Goal: Task Accomplishment & Management: Manage account settings

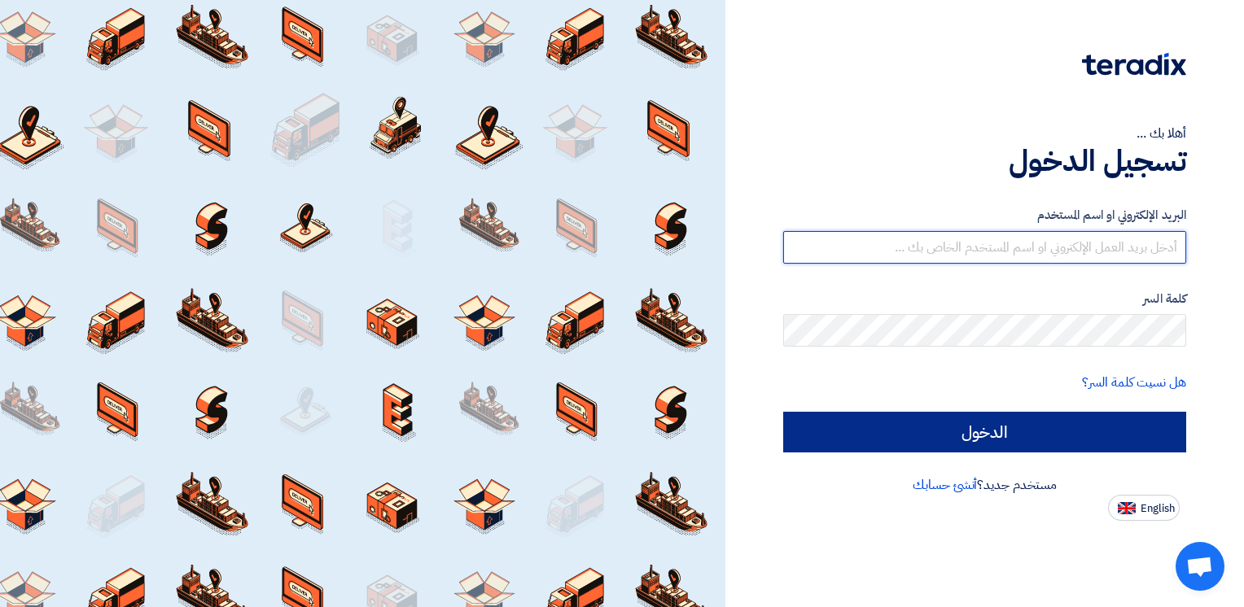
type input "[EMAIL_ADDRESS][DOMAIN_NAME]"
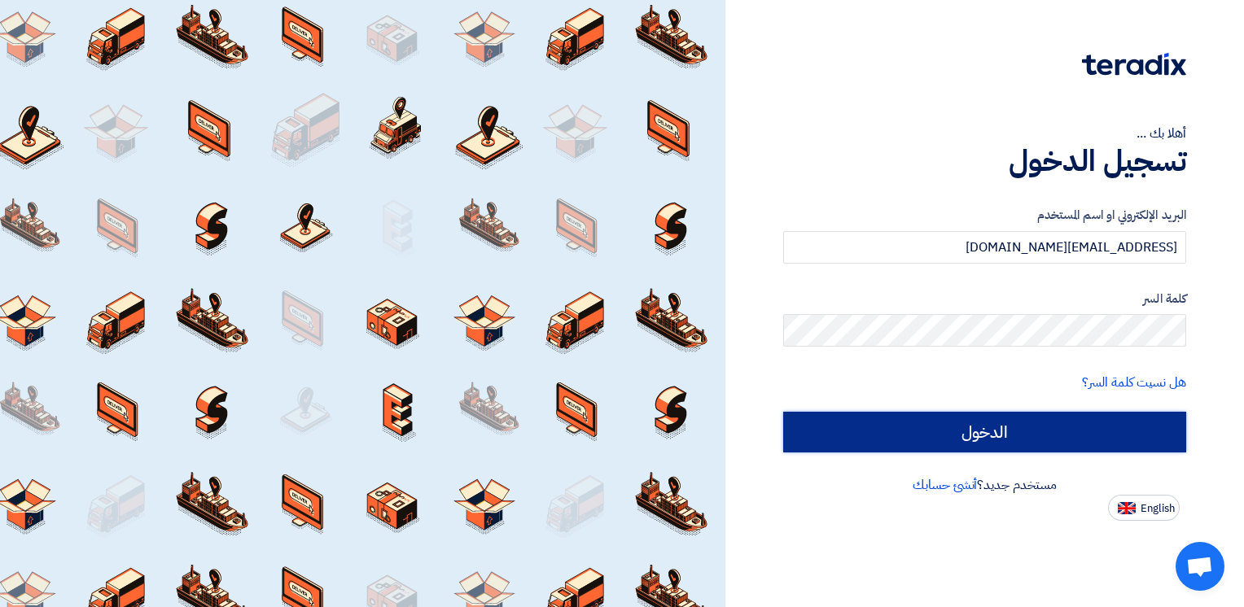
click at [950, 436] on input "الدخول" at bounding box center [984, 432] width 403 height 41
type input "Sign in"
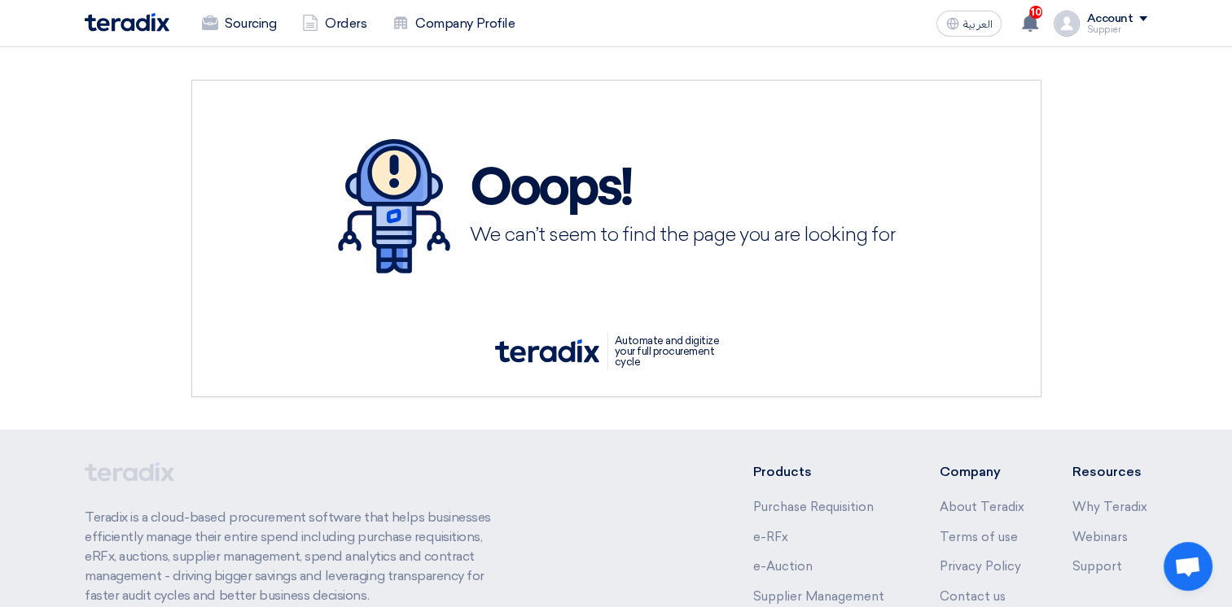
click at [1128, 32] on div "Suppier" at bounding box center [1116, 29] width 61 height 9
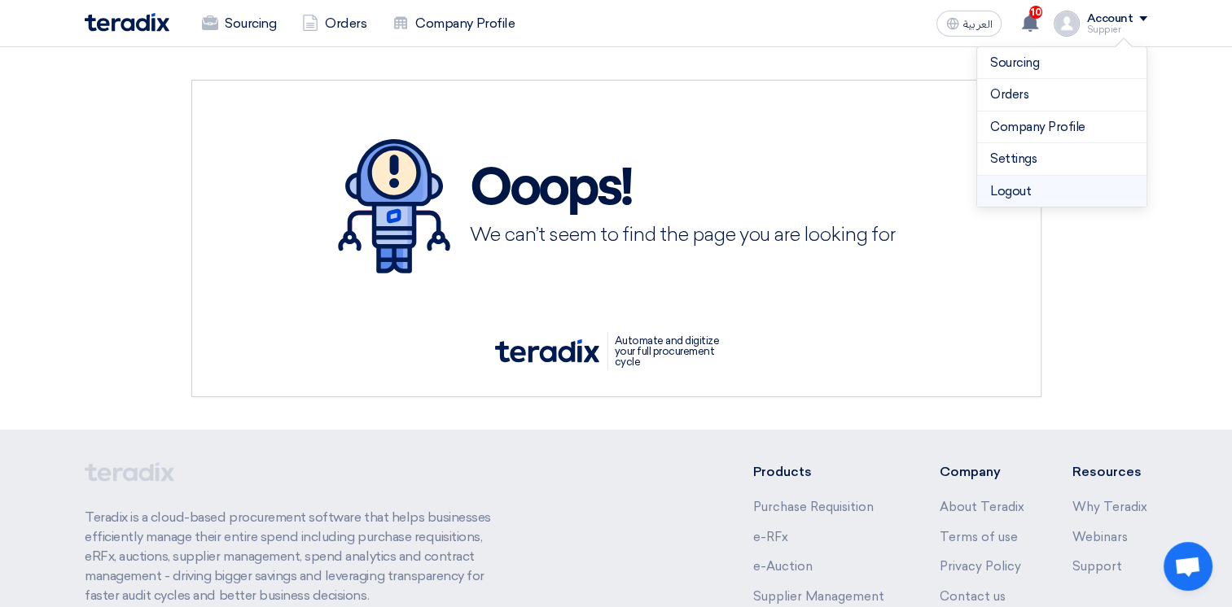
click at [1038, 194] on li "Logout" at bounding box center [1061, 192] width 169 height 32
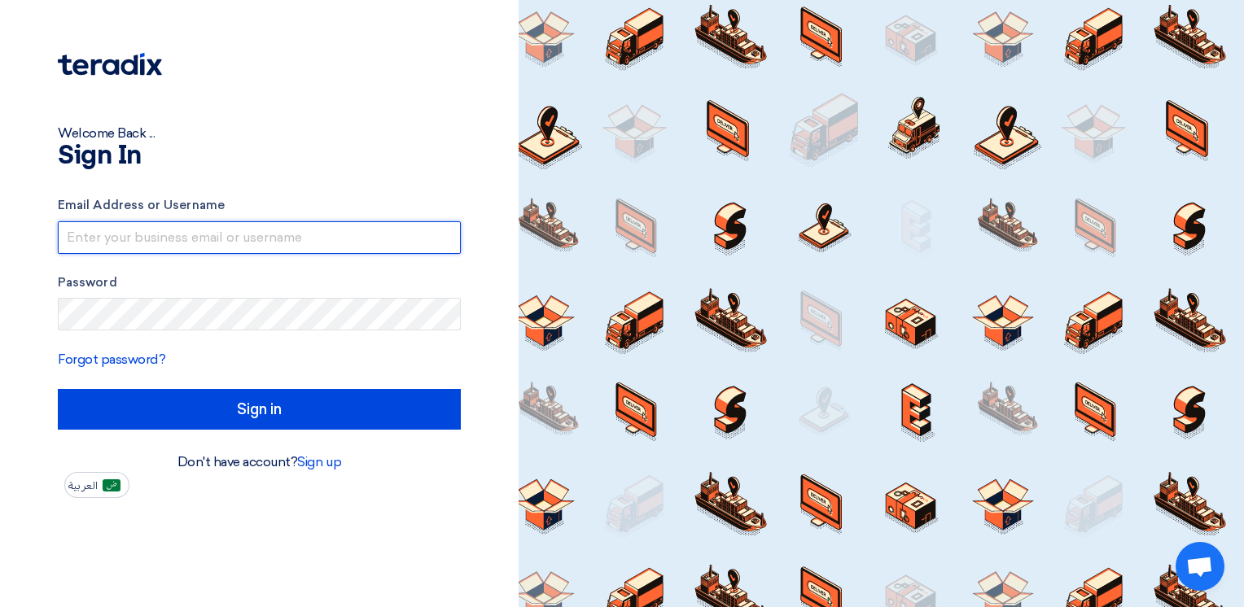
type input "[EMAIL_ADDRESS][DOMAIN_NAME]"
